Goal: Task Accomplishment & Management: Manage account settings

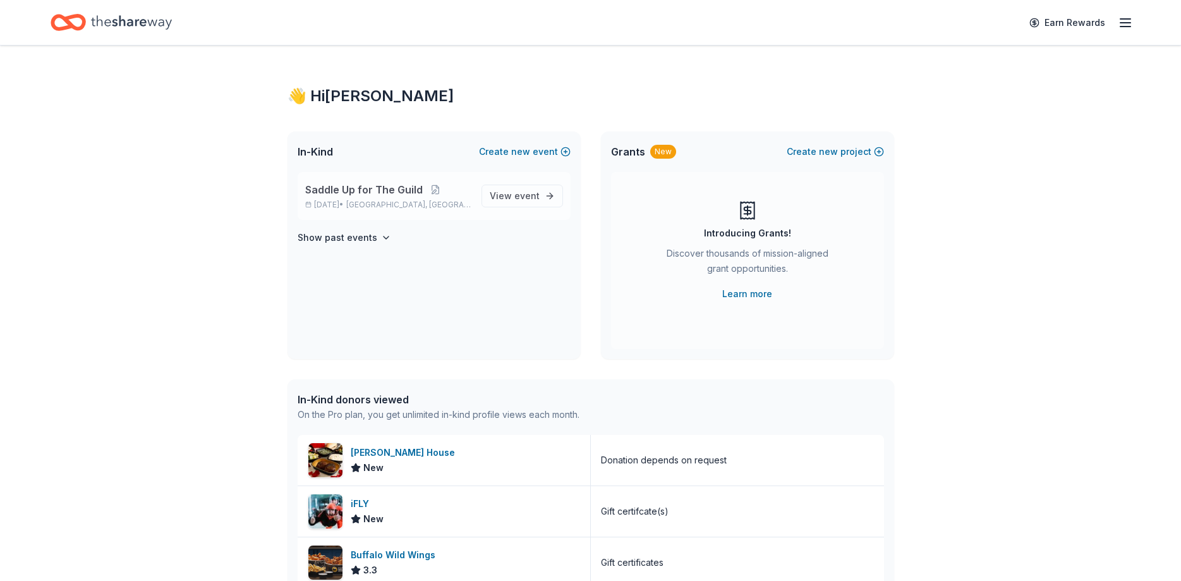
click at [453, 205] on p "[DATE] • [GEOGRAPHIC_DATA], [GEOGRAPHIC_DATA]" at bounding box center [388, 205] width 166 height 10
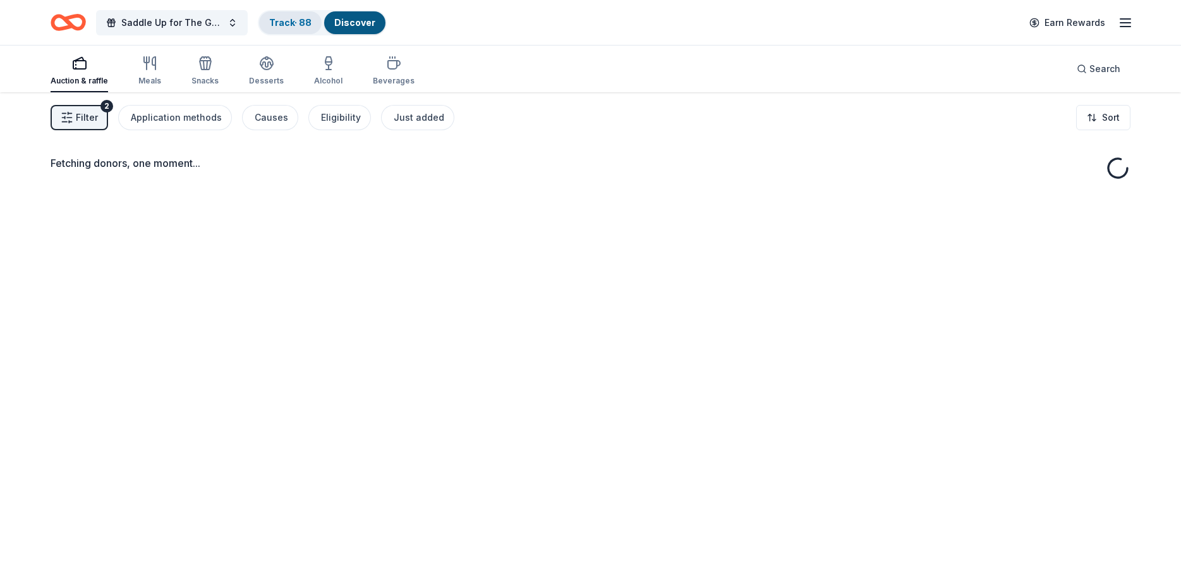
click at [287, 19] on link "Track · 88" at bounding box center [290, 22] width 42 height 11
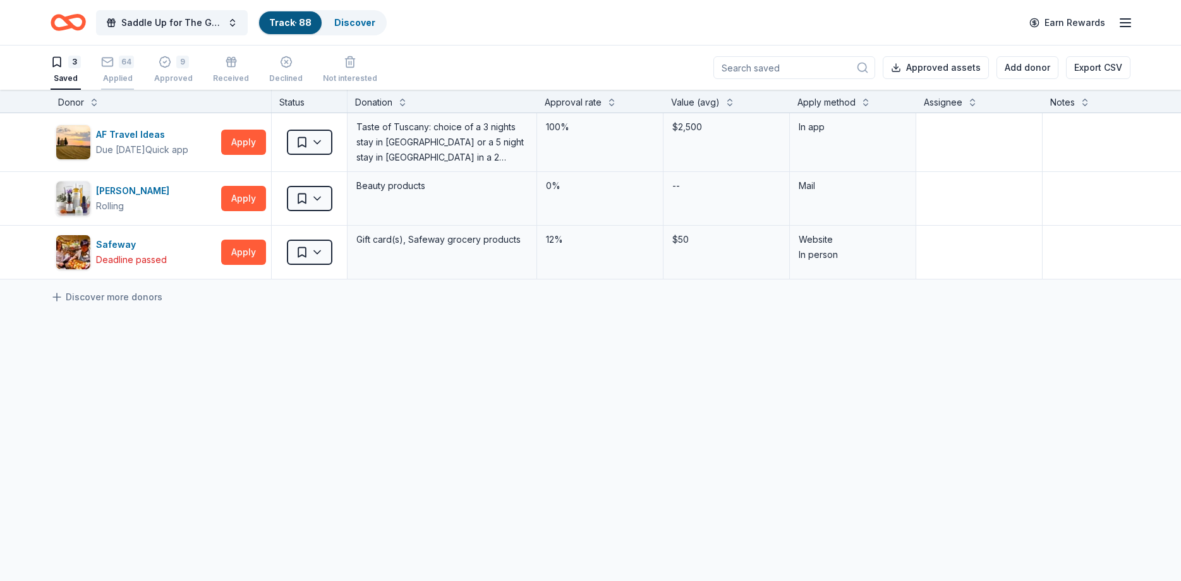
click at [114, 70] on div "64 Applied" at bounding box center [117, 70] width 33 height 28
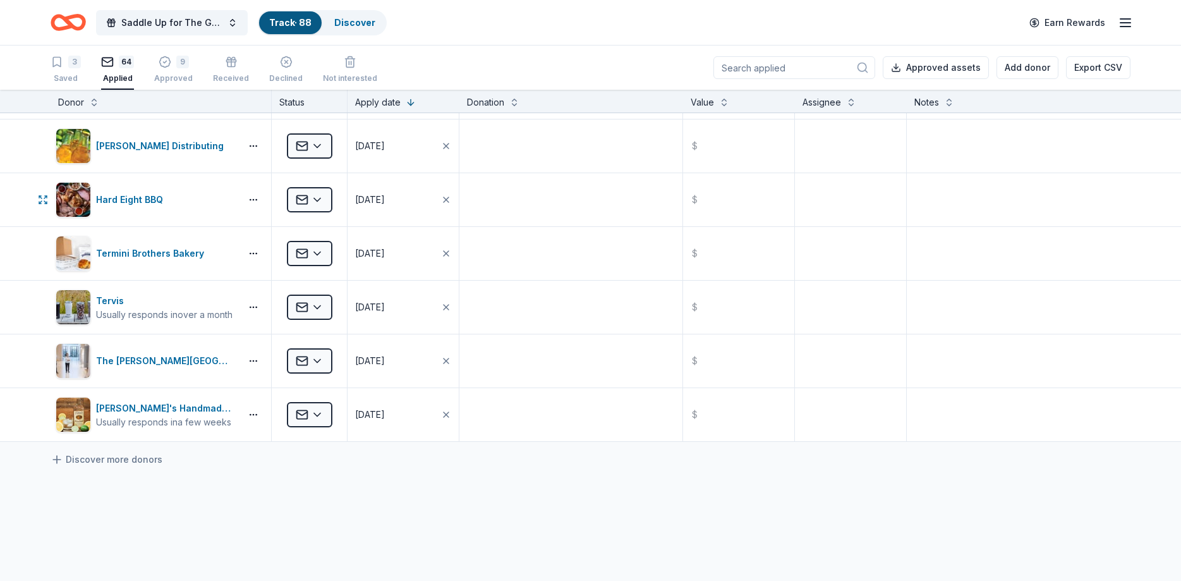
scroll to position [3207, 0]
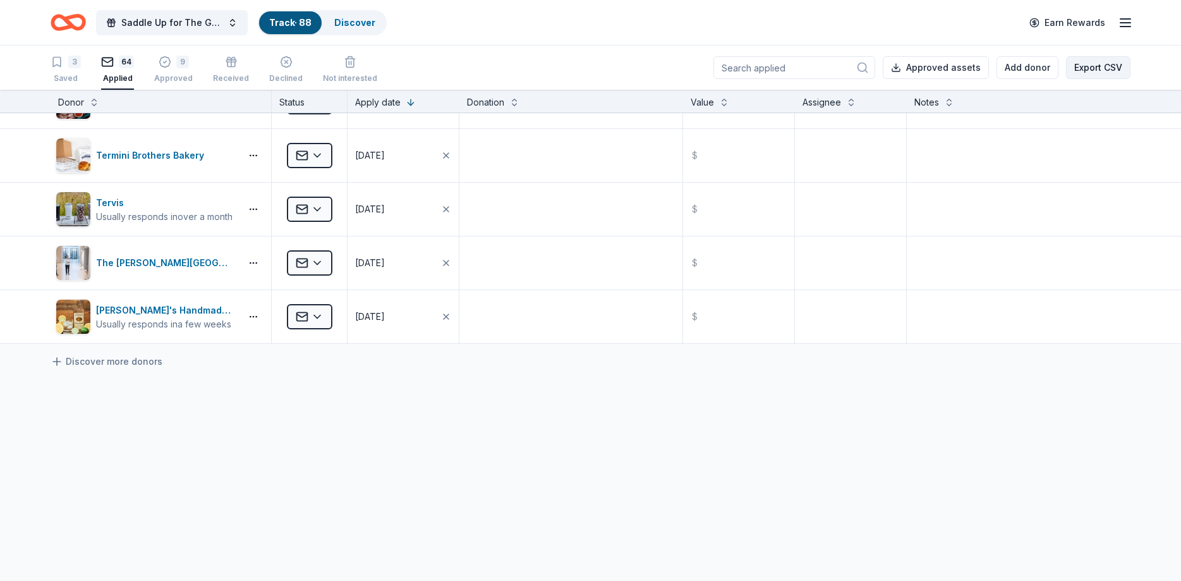
click at [1088, 68] on button "Export CSV" at bounding box center [1098, 67] width 64 height 23
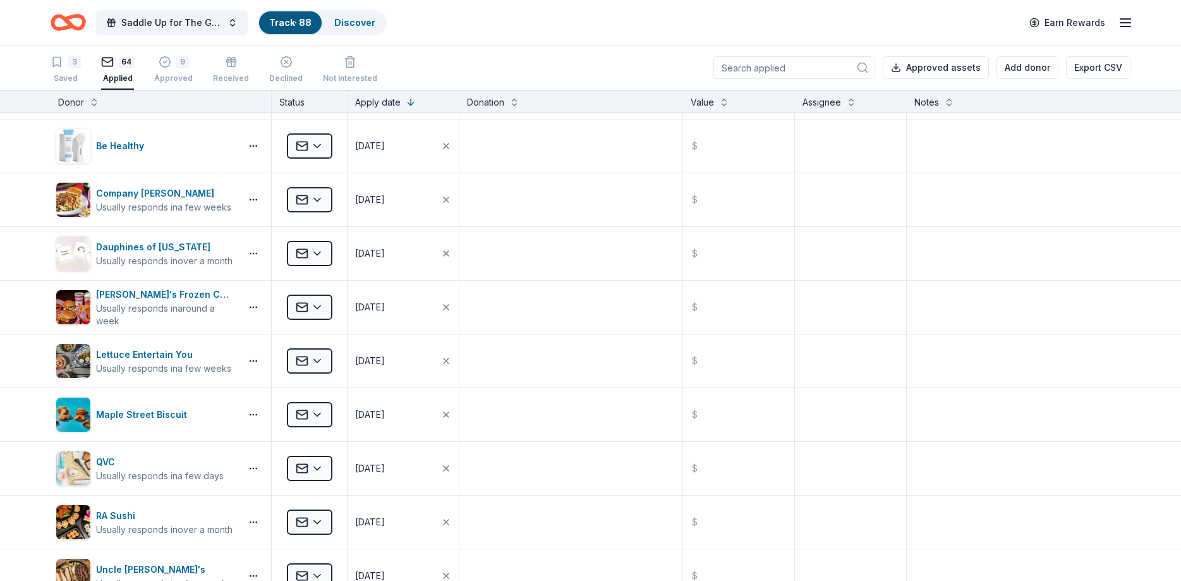
scroll to position [379, 0]
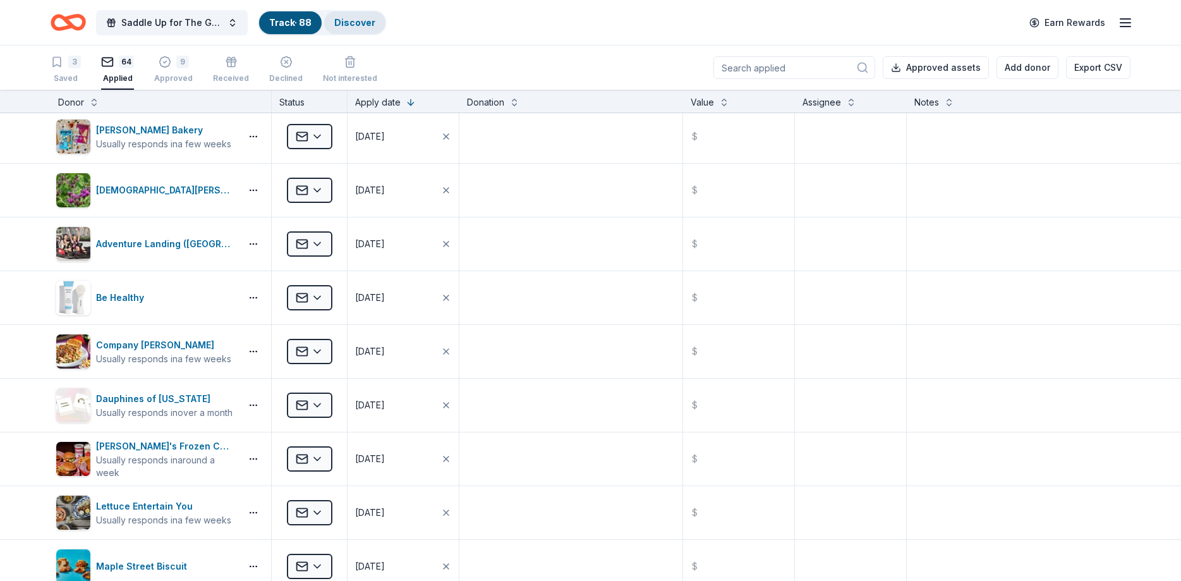
click at [354, 21] on link "Discover" at bounding box center [354, 22] width 41 height 11
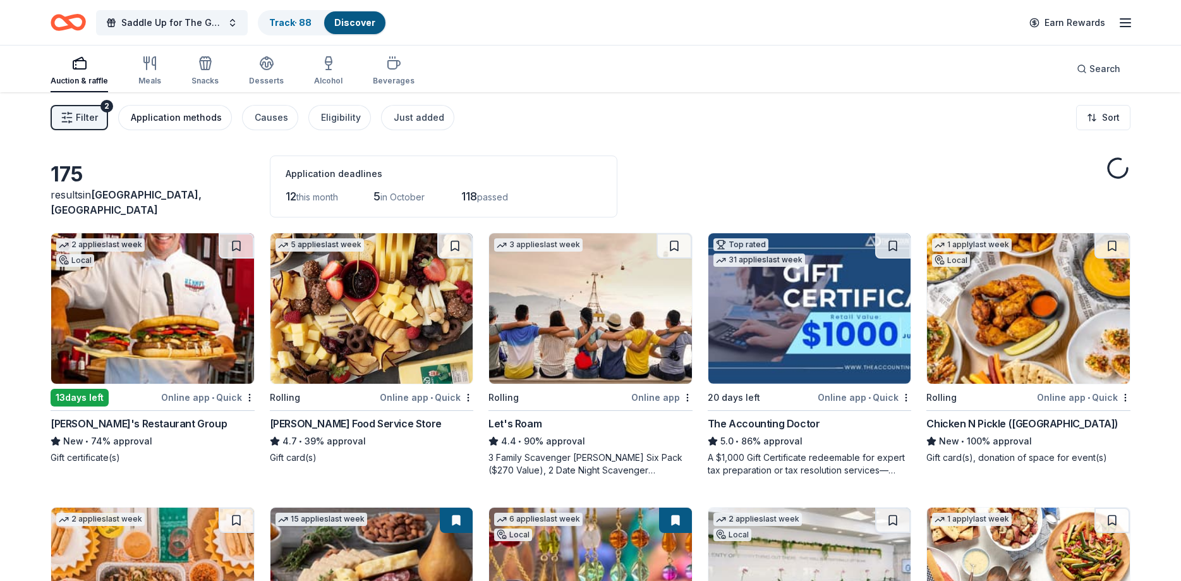
click at [179, 121] on div "Application methods" at bounding box center [176, 117] width 91 height 15
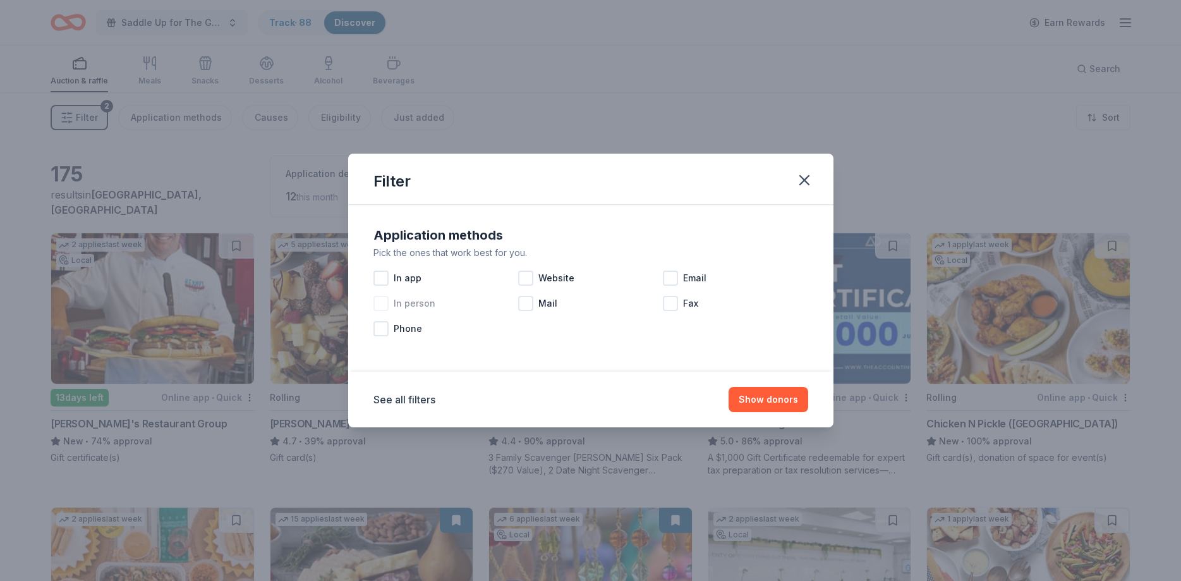
click at [404, 306] on span "In person" at bounding box center [415, 303] width 42 height 15
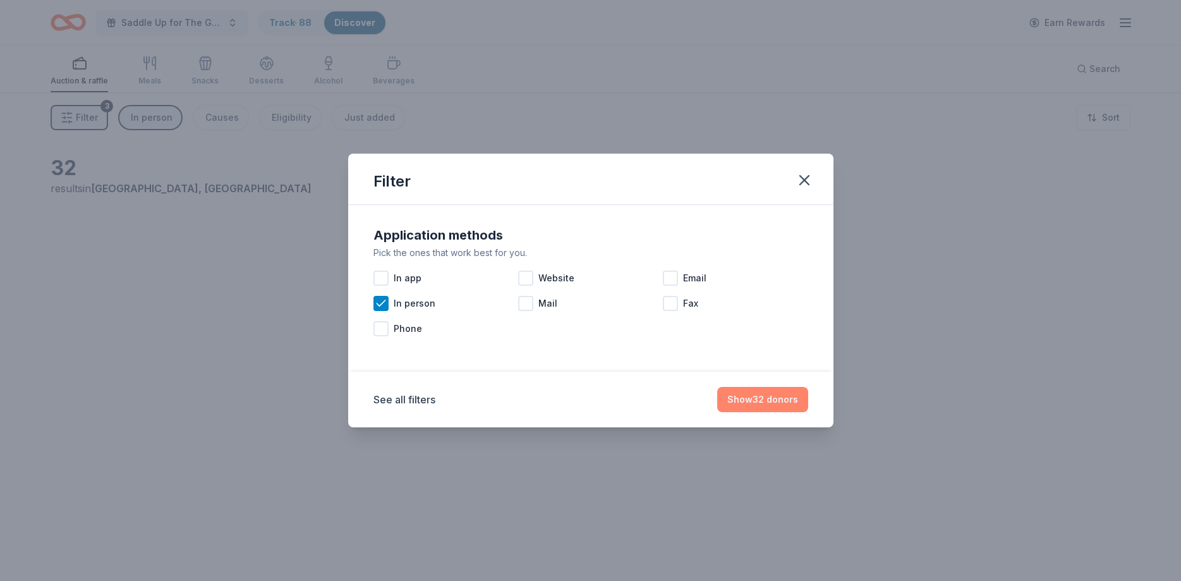
click at [756, 399] on button "Show 32 donors" at bounding box center [762, 399] width 91 height 25
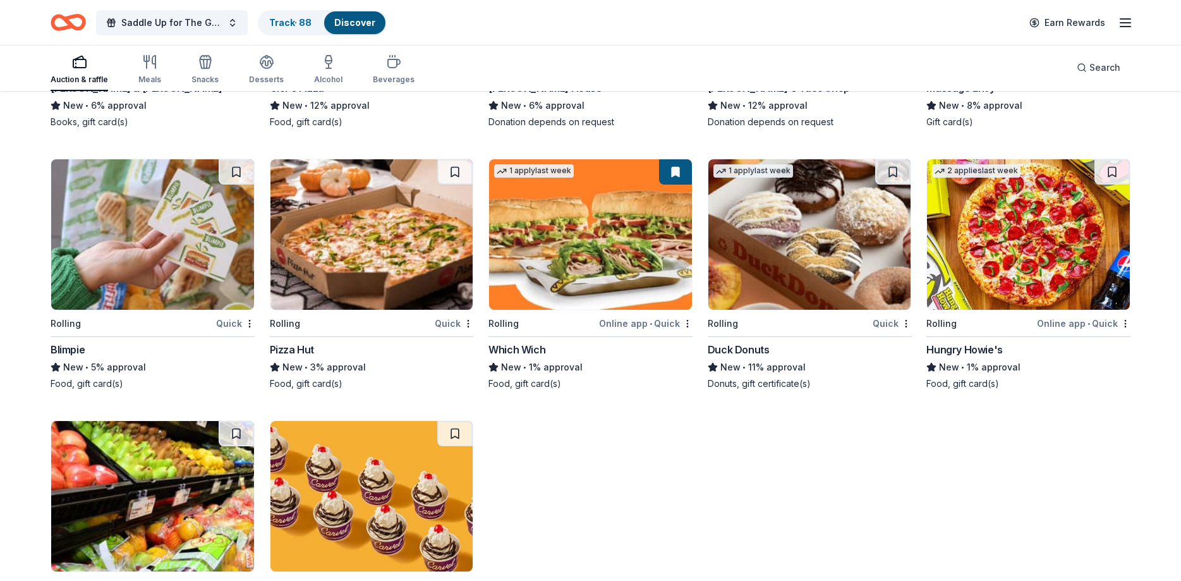
scroll to position [1412, 0]
